Goal: Information Seeking & Learning: Learn about a topic

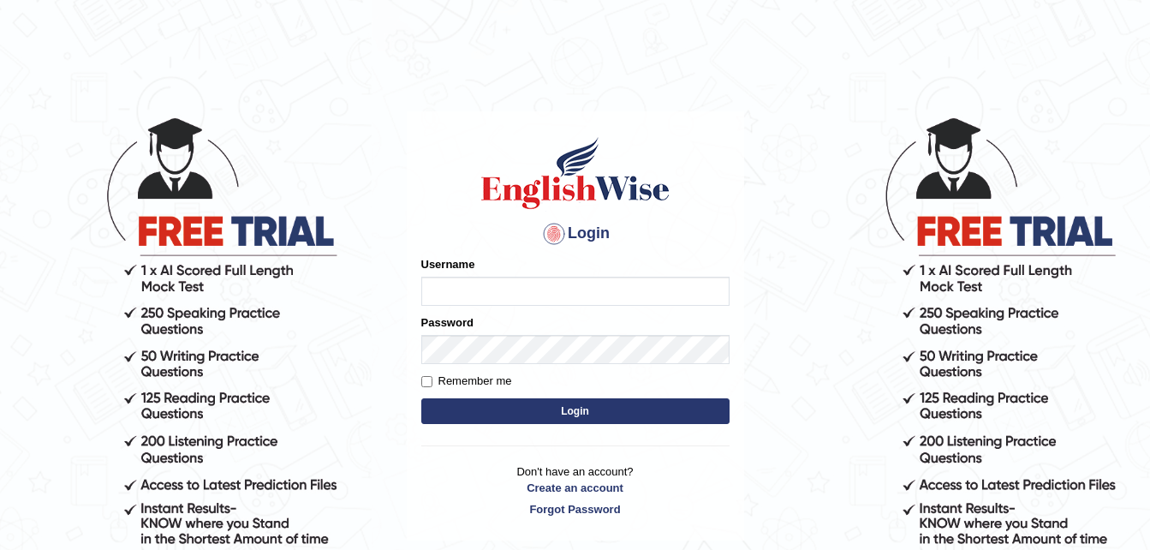
type input "[PERSON_NAME]"
click at [543, 397] on form "Please fix the following errors: Username pacheco Password Remember me Login" at bounding box center [575, 342] width 308 height 172
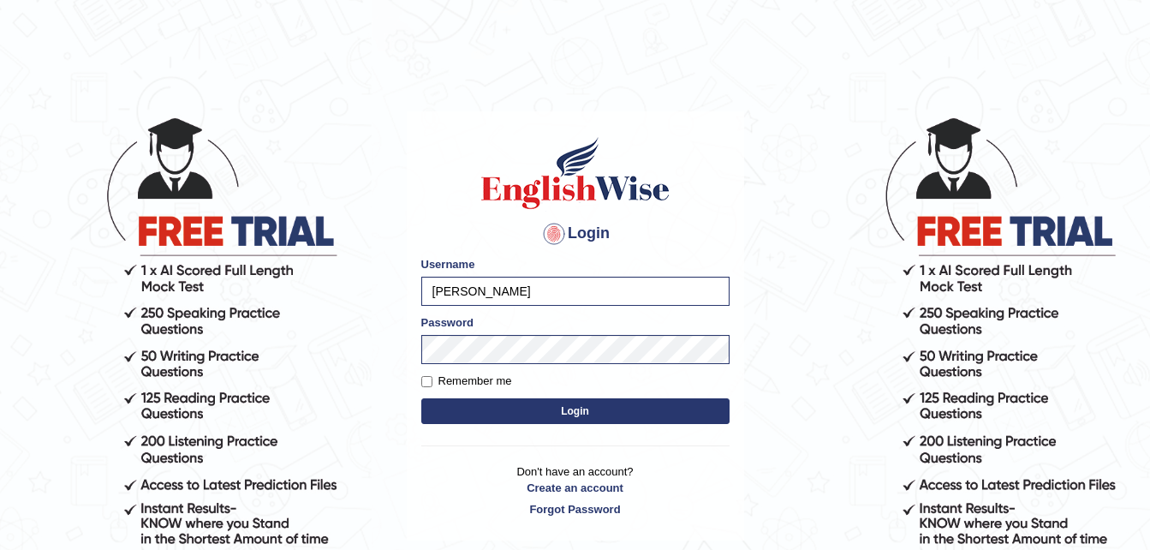
click at [539, 419] on button "Login" at bounding box center [575, 411] width 308 height 26
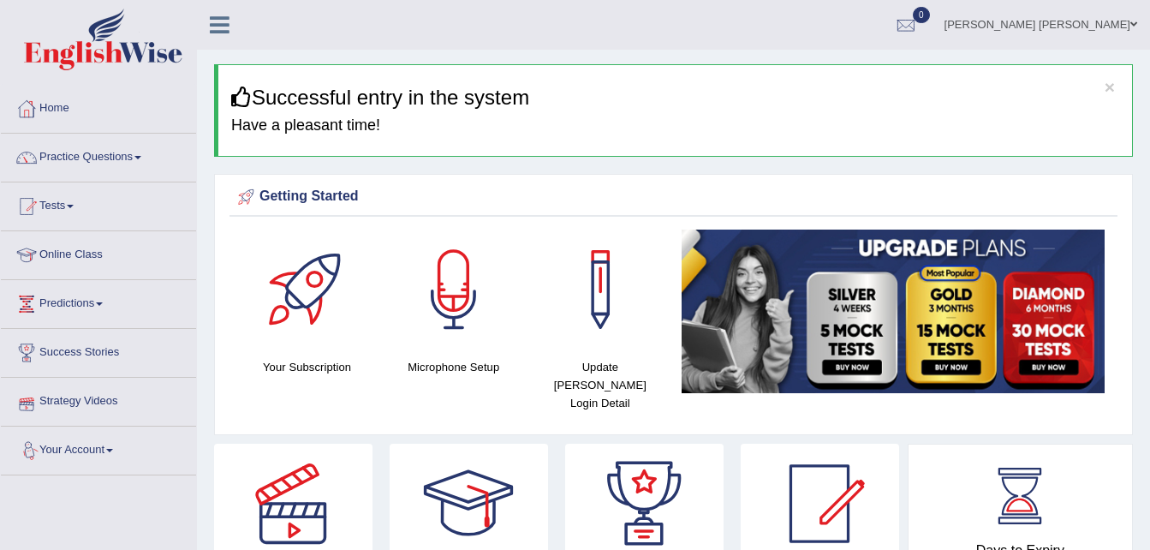
click at [85, 394] on link "Strategy Videos" at bounding box center [98, 399] width 195 height 43
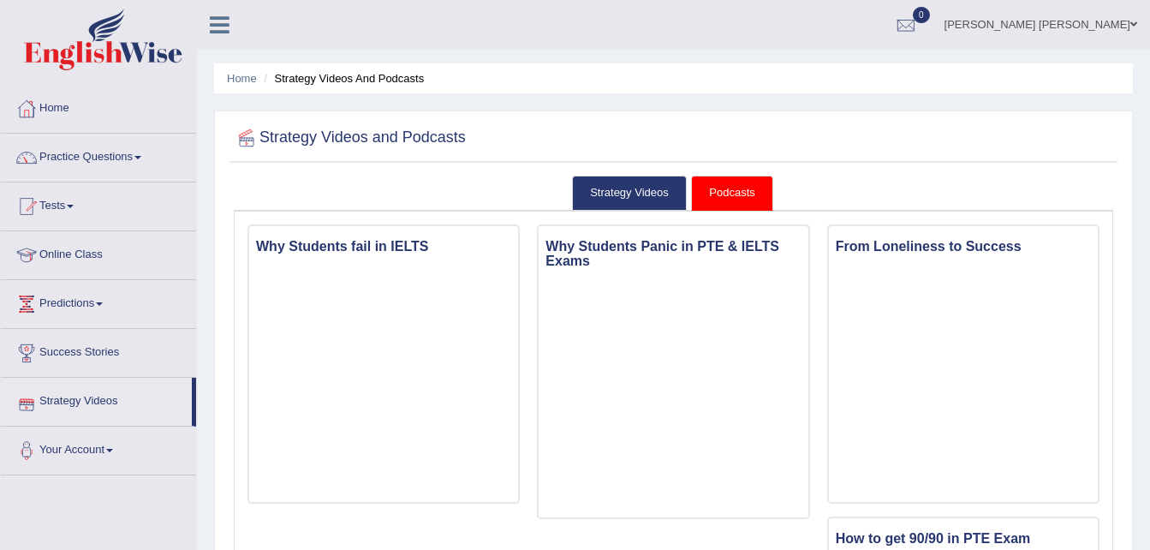
click at [89, 406] on link "Strategy Videos" at bounding box center [96, 399] width 191 height 43
click at [633, 186] on link "Strategy Videos" at bounding box center [629, 193] width 115 height 35
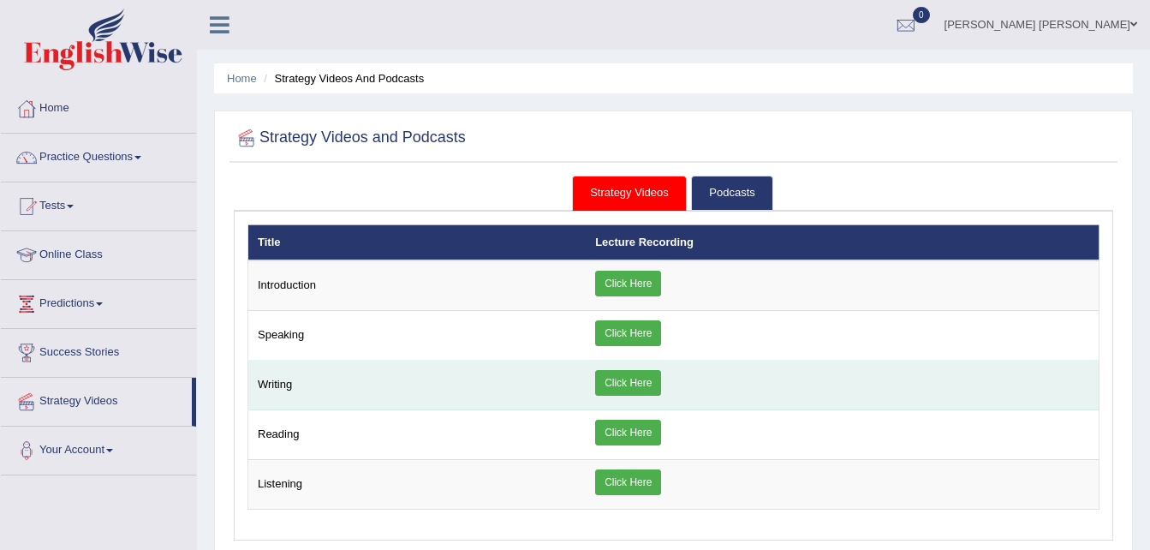
click at [656, 385] on link "Click Here" at bounding box center [628, 383] width 66 height 26
